Goal: Find specific page/section: Find specific page/section

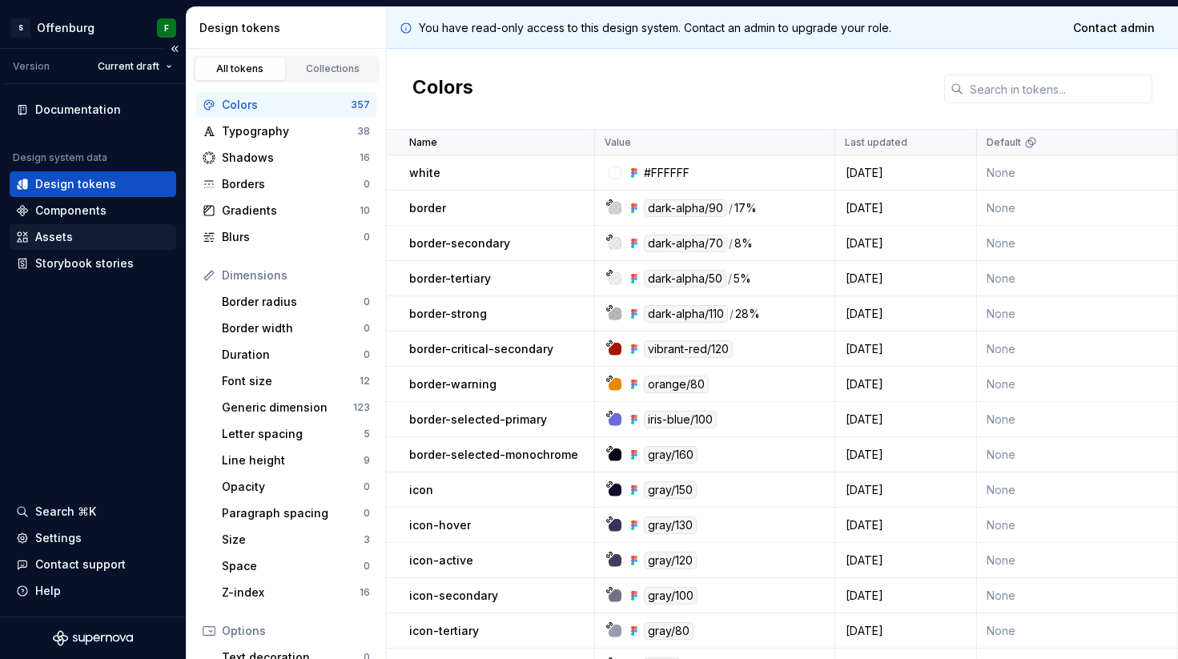
click at [96, 240] on div "Assets" at bounding box center [93, 237] width 154 height 16
